Goal: Task Accomplishment & Management: Use online tool/utility

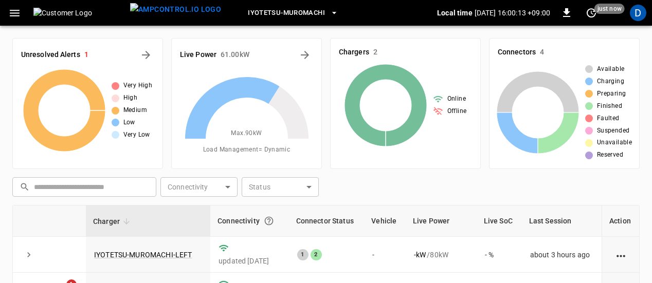
click at [16, 12] on icon "button" at bounding box center [14, 13] width 13 height 13
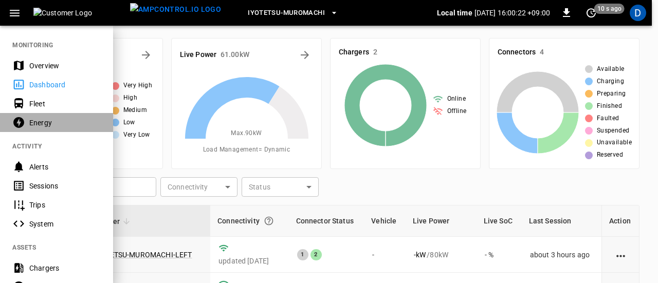
click at [61, 121] on div "Energy" at bounding box center [64, 123] width 71 height 10
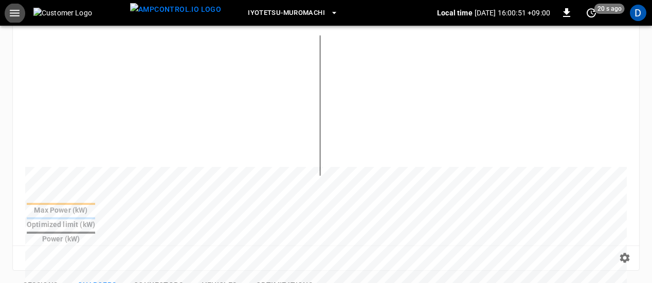
scroll to position [135, 0]
